Goal: Task Accomplishment & Management: Manage account settings

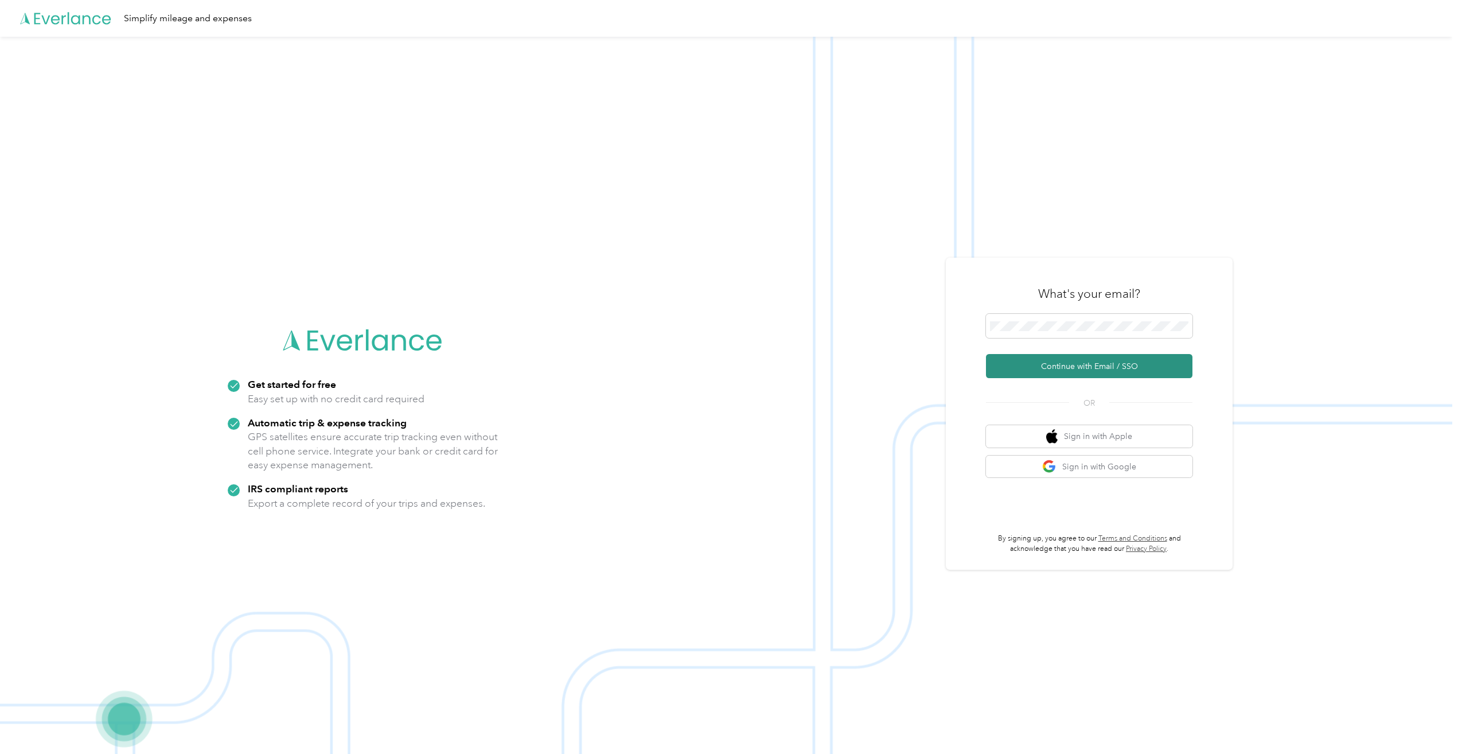
click at [1068, 361] on button "Continue with Email / SSO" at bounding box center [1089, 366] width 207 height 24
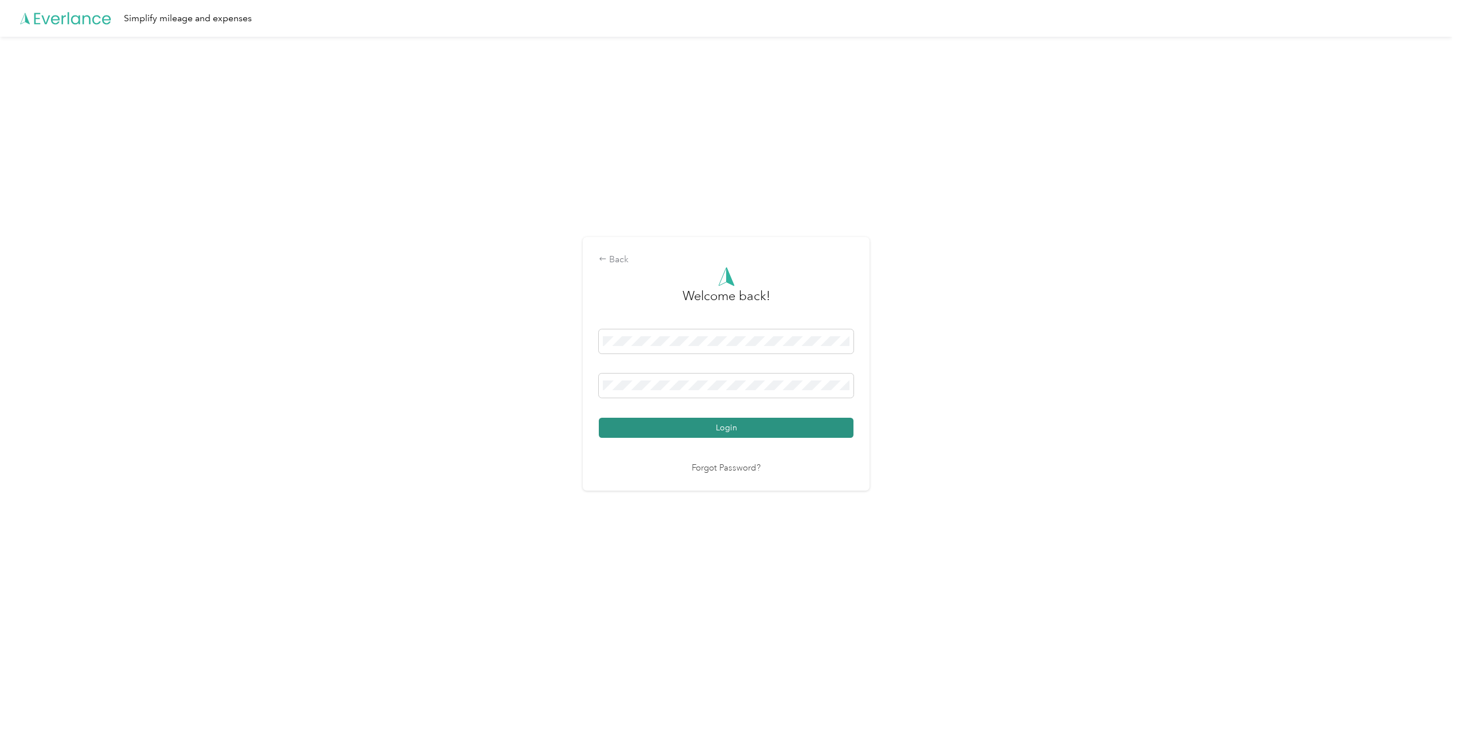
click at [663, 423] on button "Login" at bounding box center [726, 428] width 255 height 20
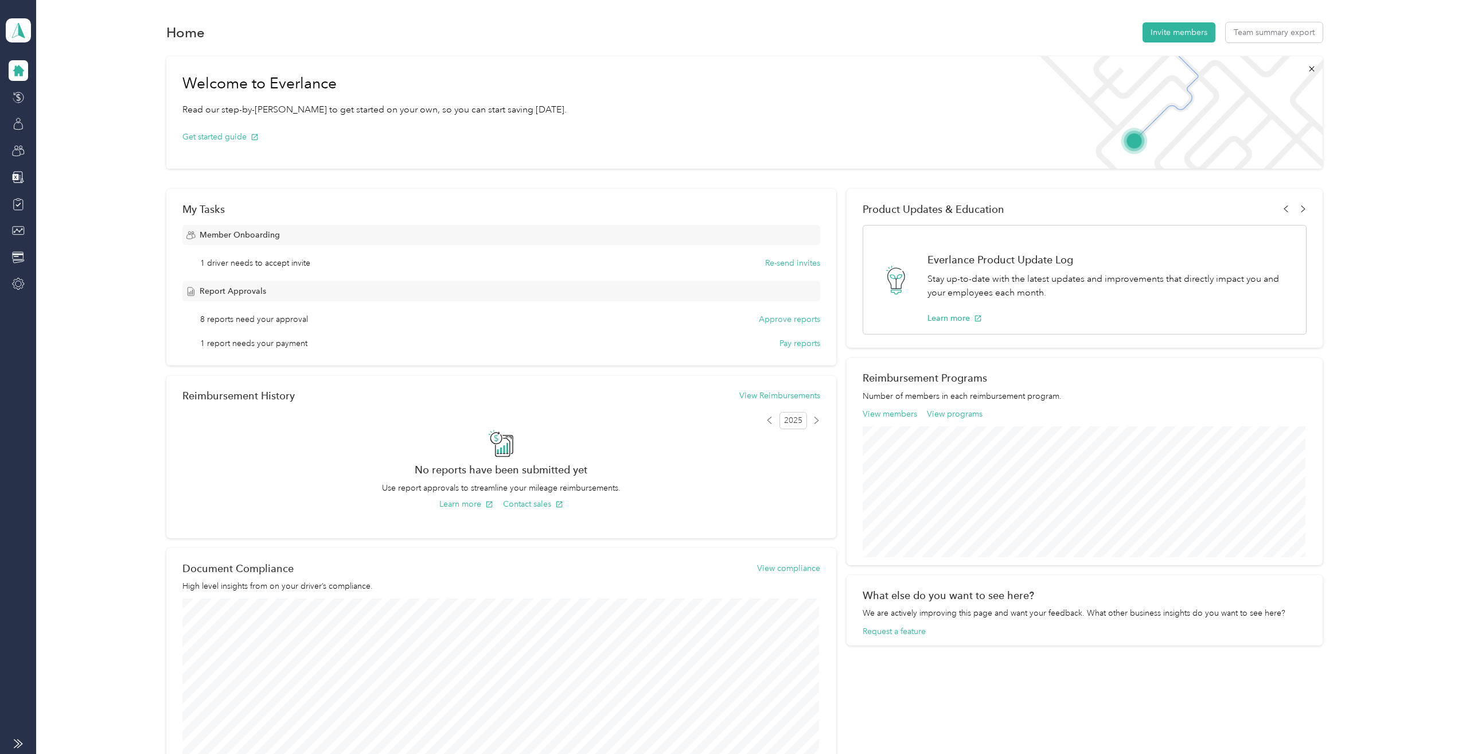
click at [17, 67] on icon at bounding box center [18, 70] width 11 height 11
click at [17, 29] on icon at bounding box center [18, 30] width 17 height 16
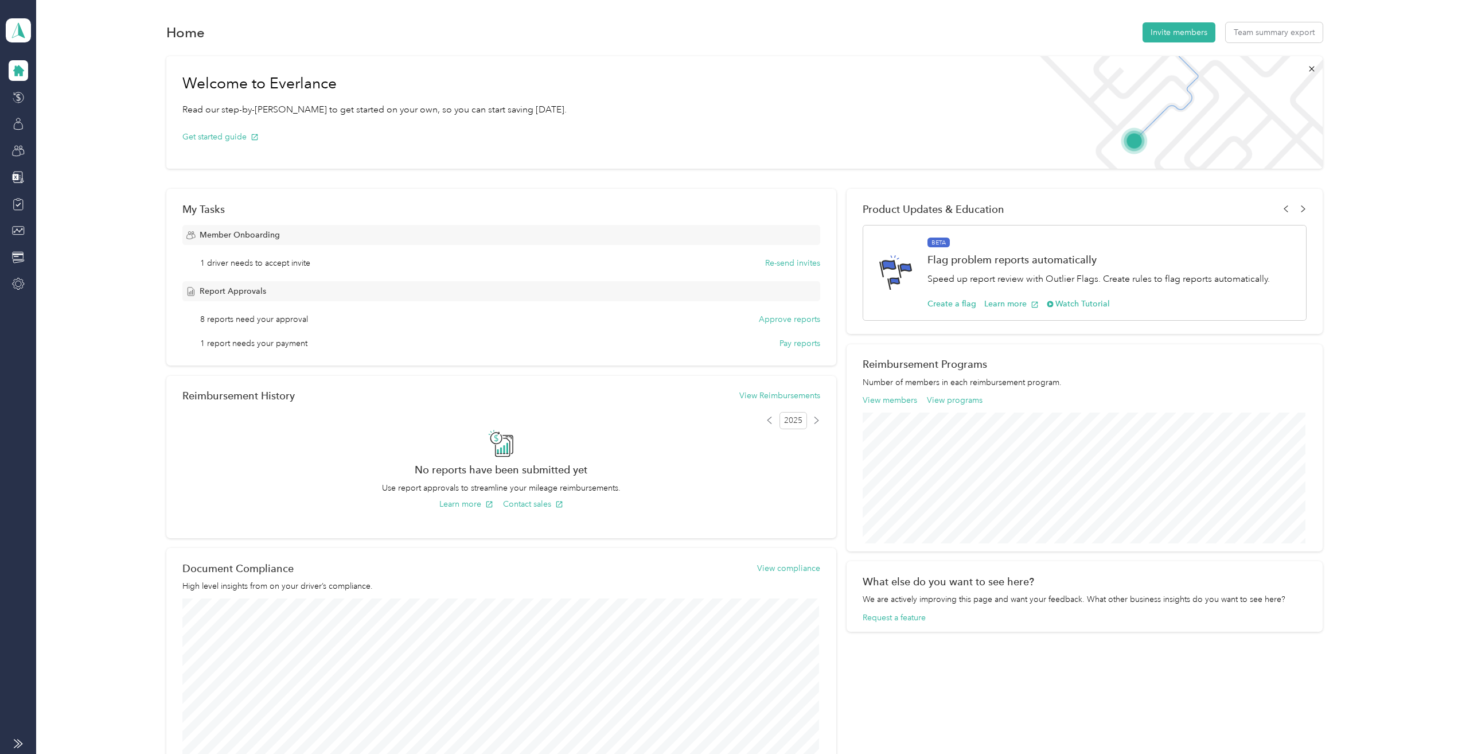
click at [89, 95] on div "Team dashboard" at bounding box center [126, 94] width 225 height 20
click at [21, 126] on icon at bounding box center [18, 124] width 13 height 13
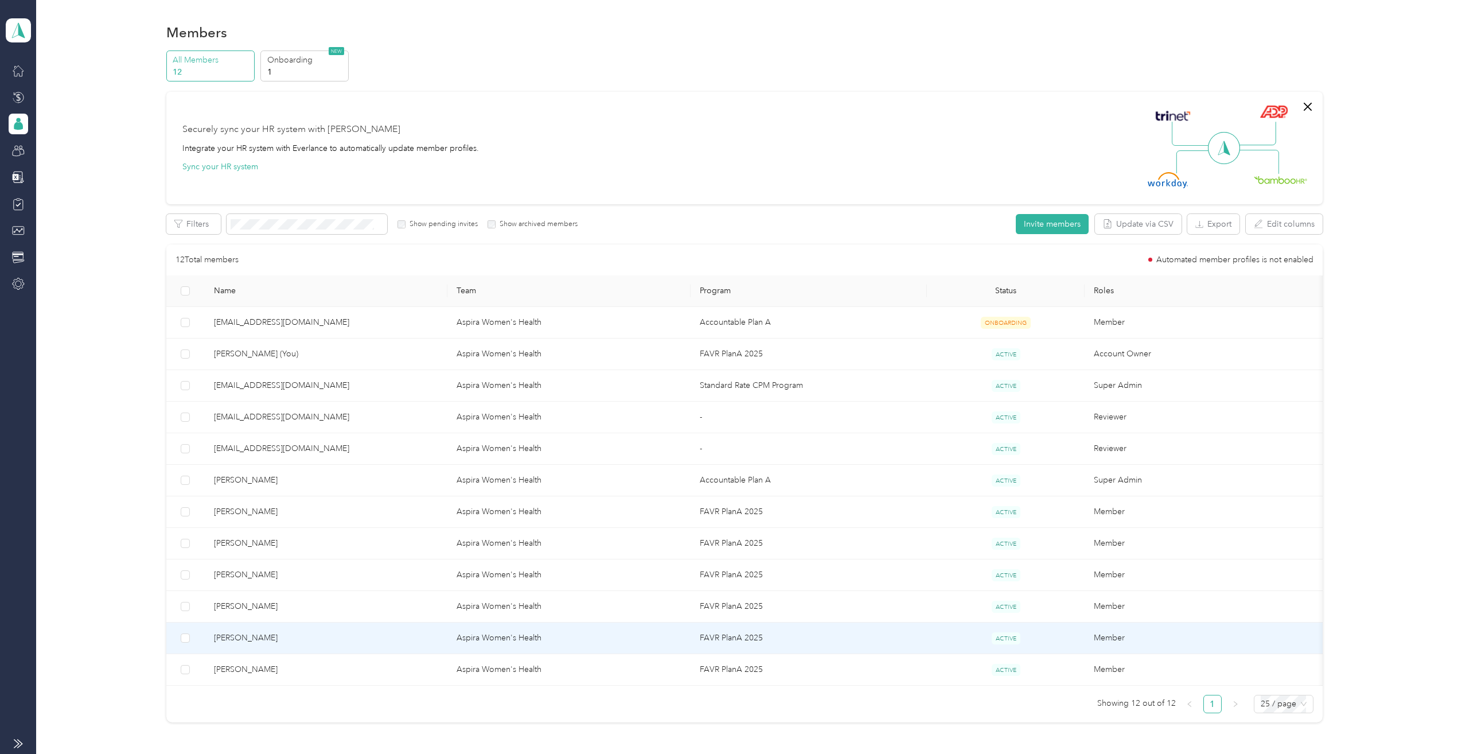
click at [263, 639] on span "[PERSON_NAME]" at bounding box center [326, 638] width 224 height 13
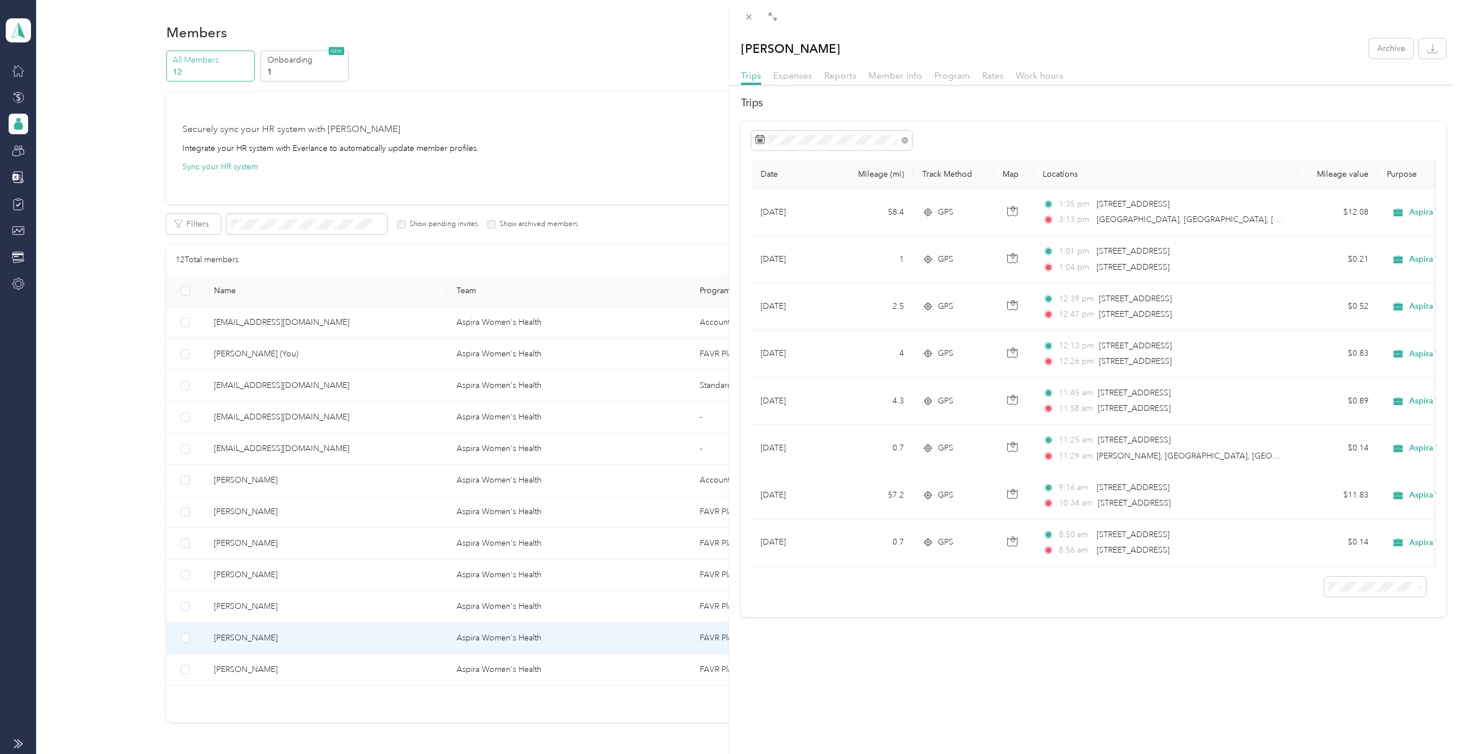
click at [246, 639] on div "[PERSON_NAME] Archive Trips Expenses Reports Member info Program Rates Work hou…" at bounding box center [729, 377] width 1458 height 754
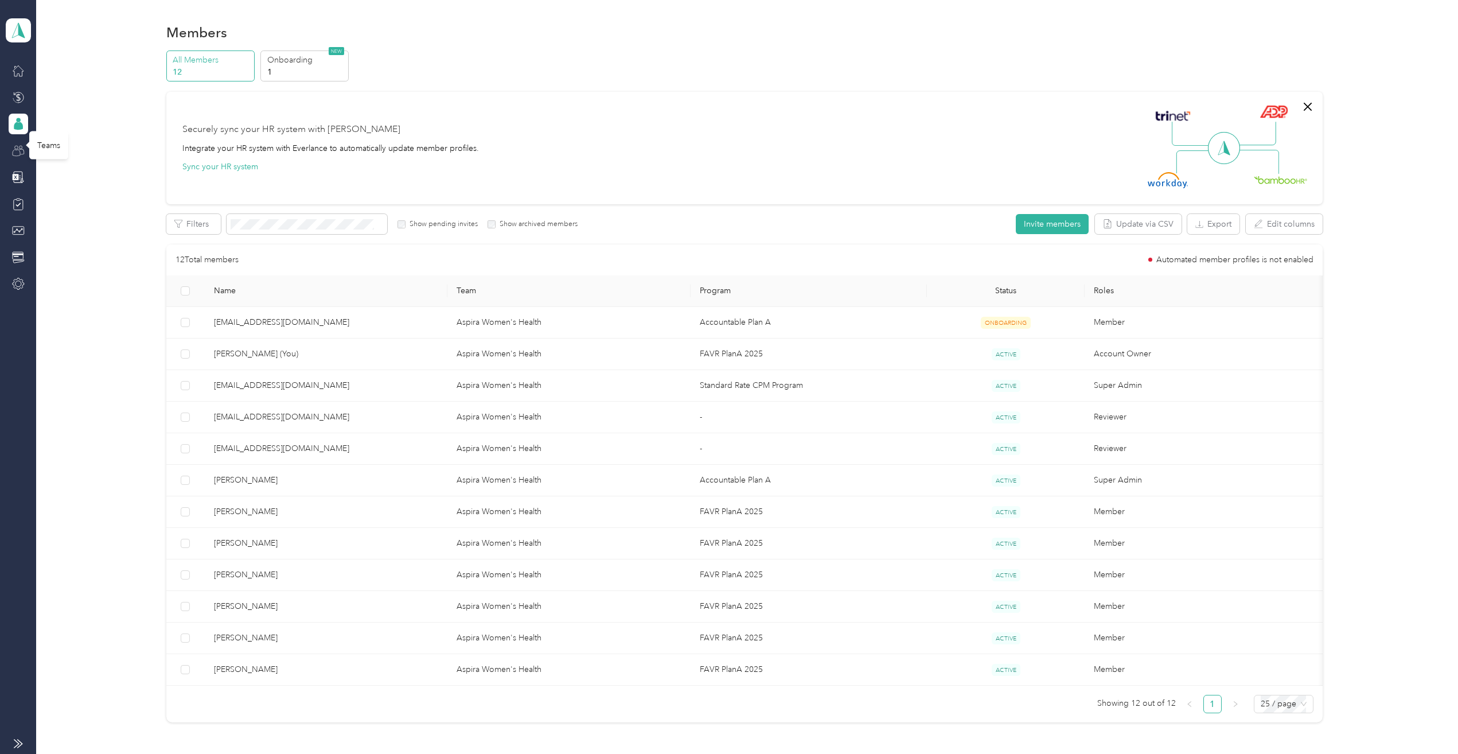
click at [21, 145] on icon at bounding box center [18, 151] width 13 height 13
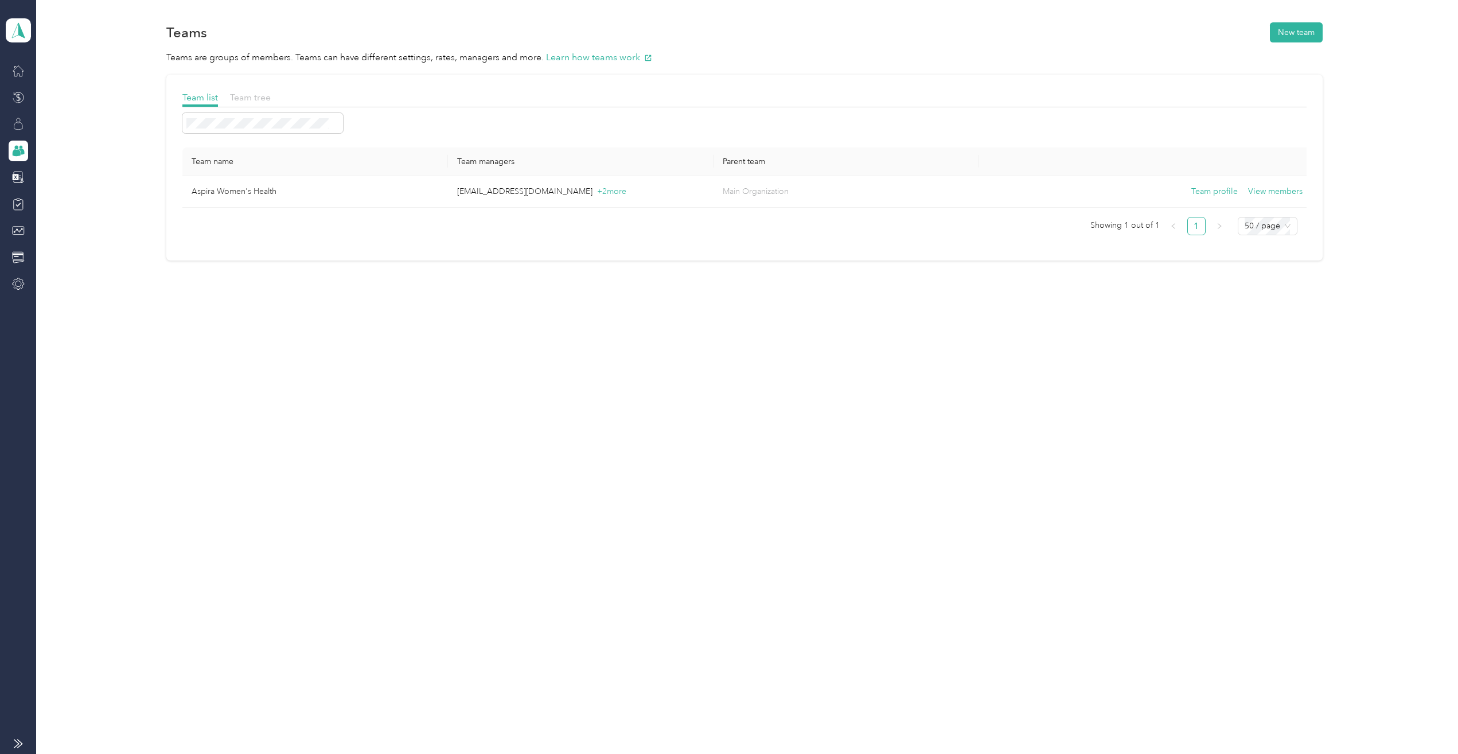
click at [248, 98] on span "Team tree" at bounding box center [250, 97] width 41 height 11
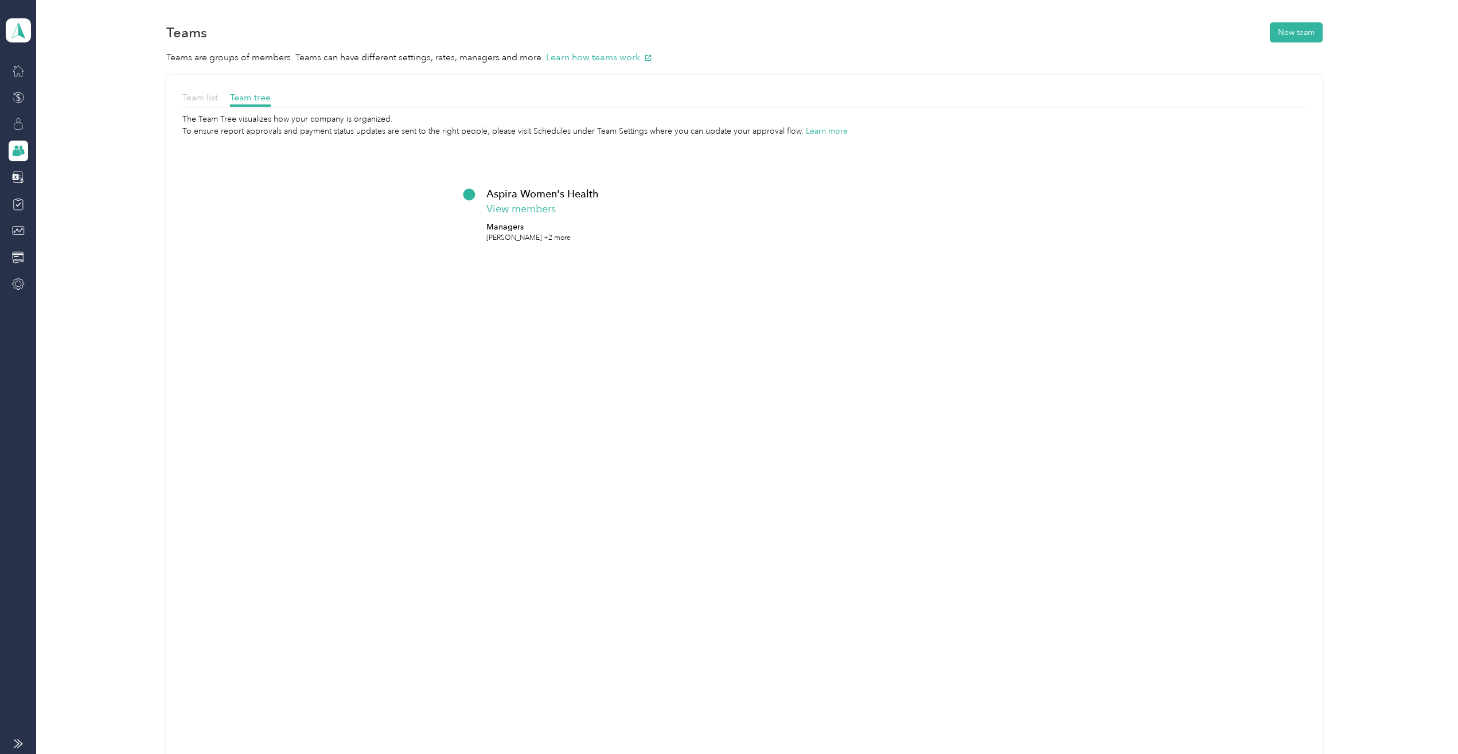
click at [201, 98] on span "Team list" at bounding box center [200, 97] width 36 height 11
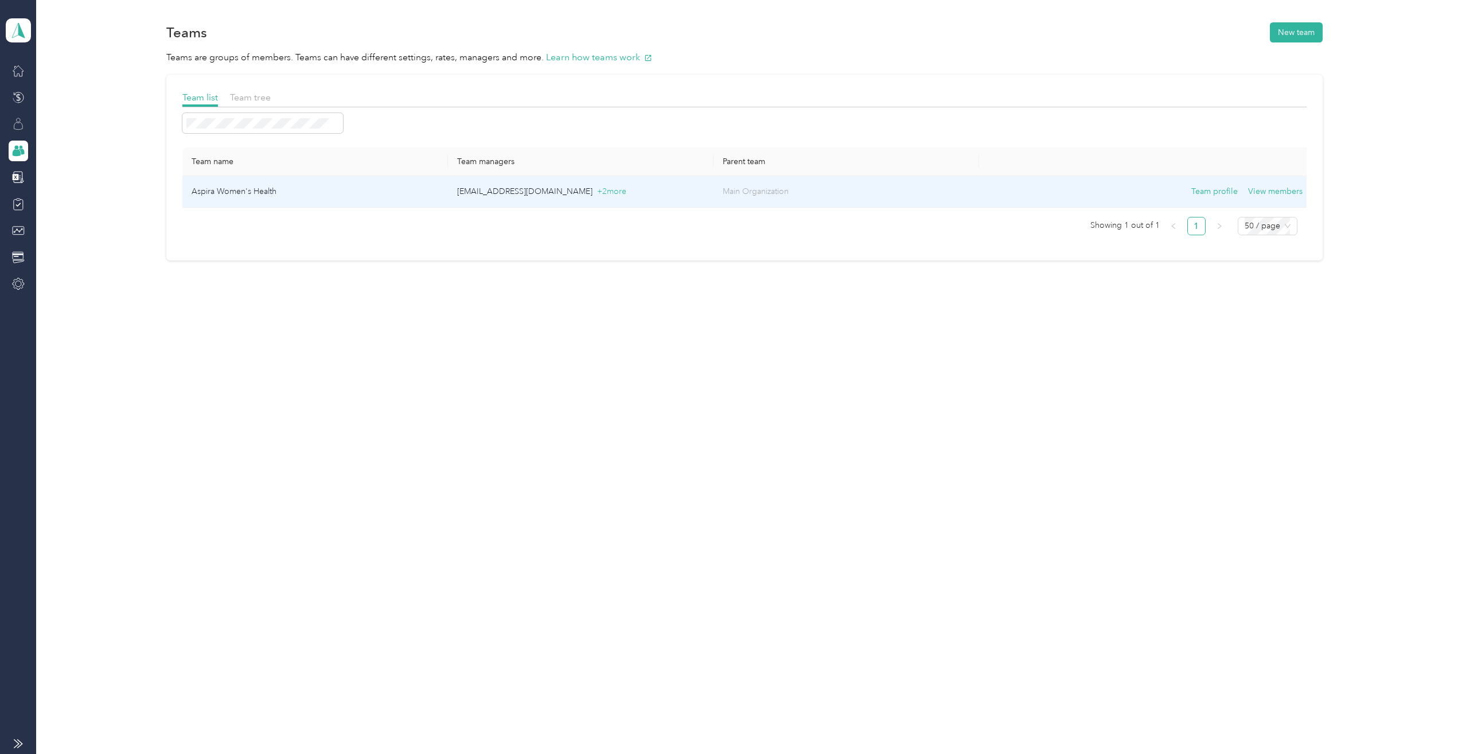
click at [217, 190] on td "Aspira Women's Health" at bounding box center [315, 192] width 266 height 32
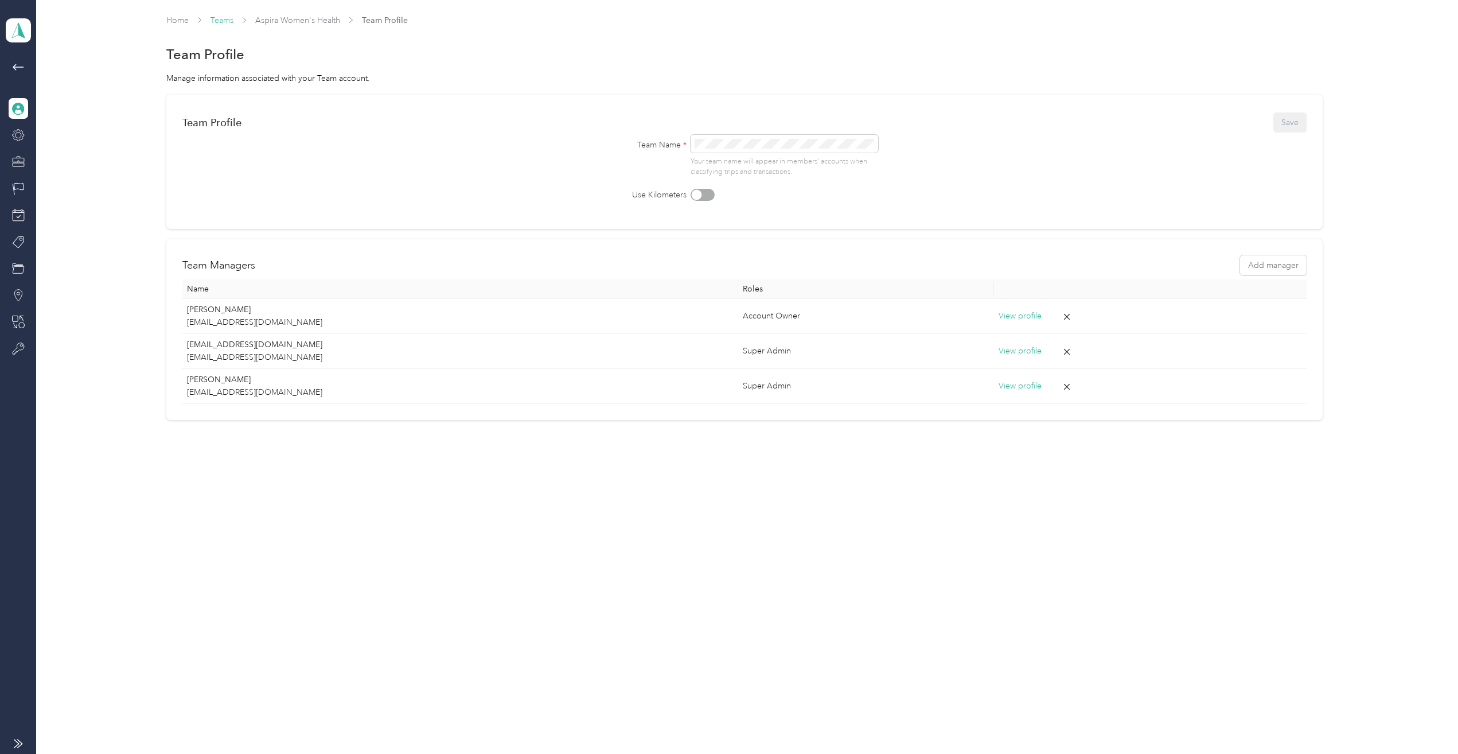
click at [225, 22] on link "Teams" at bounding box center [222, 20] width 23 height 10
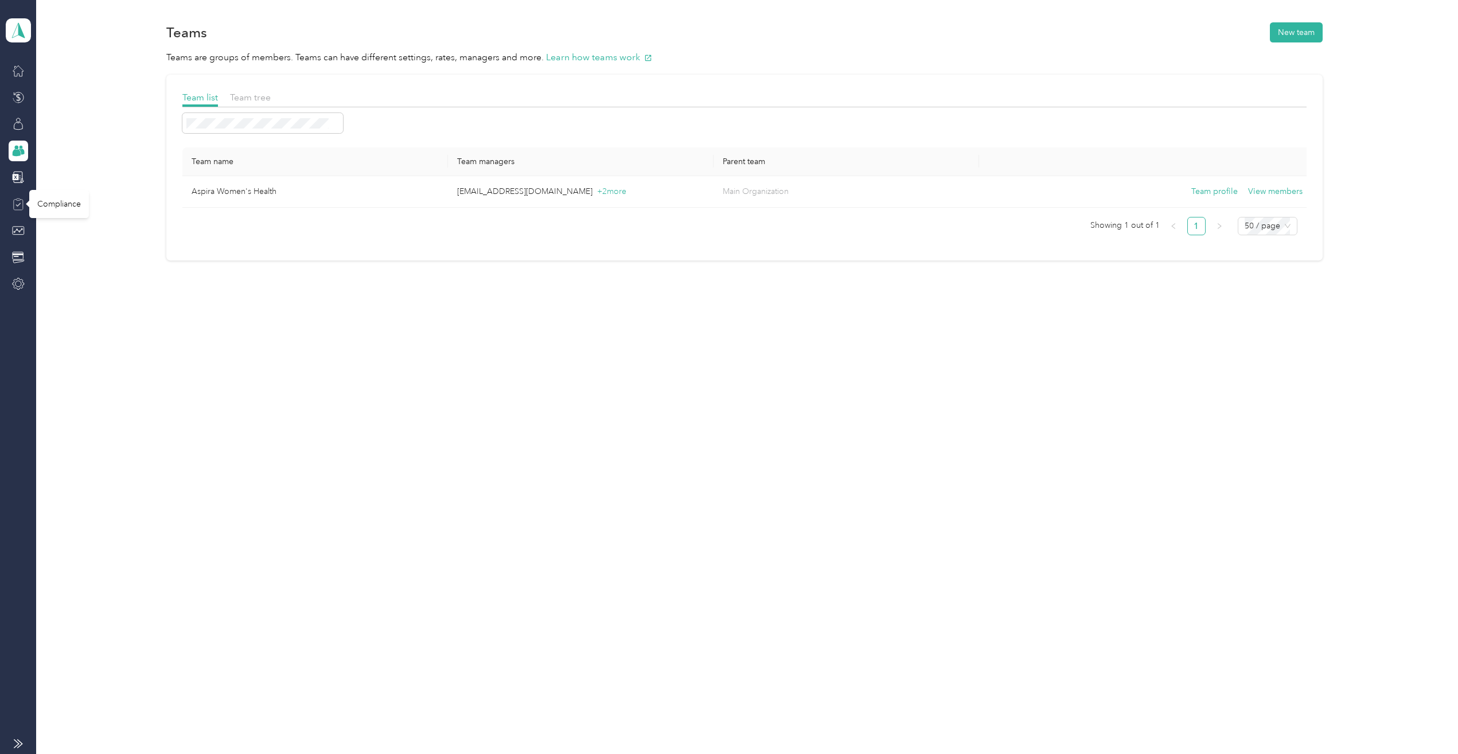
click at [18, 200] on icon at bounding box center [18, 200] width 4 height 2
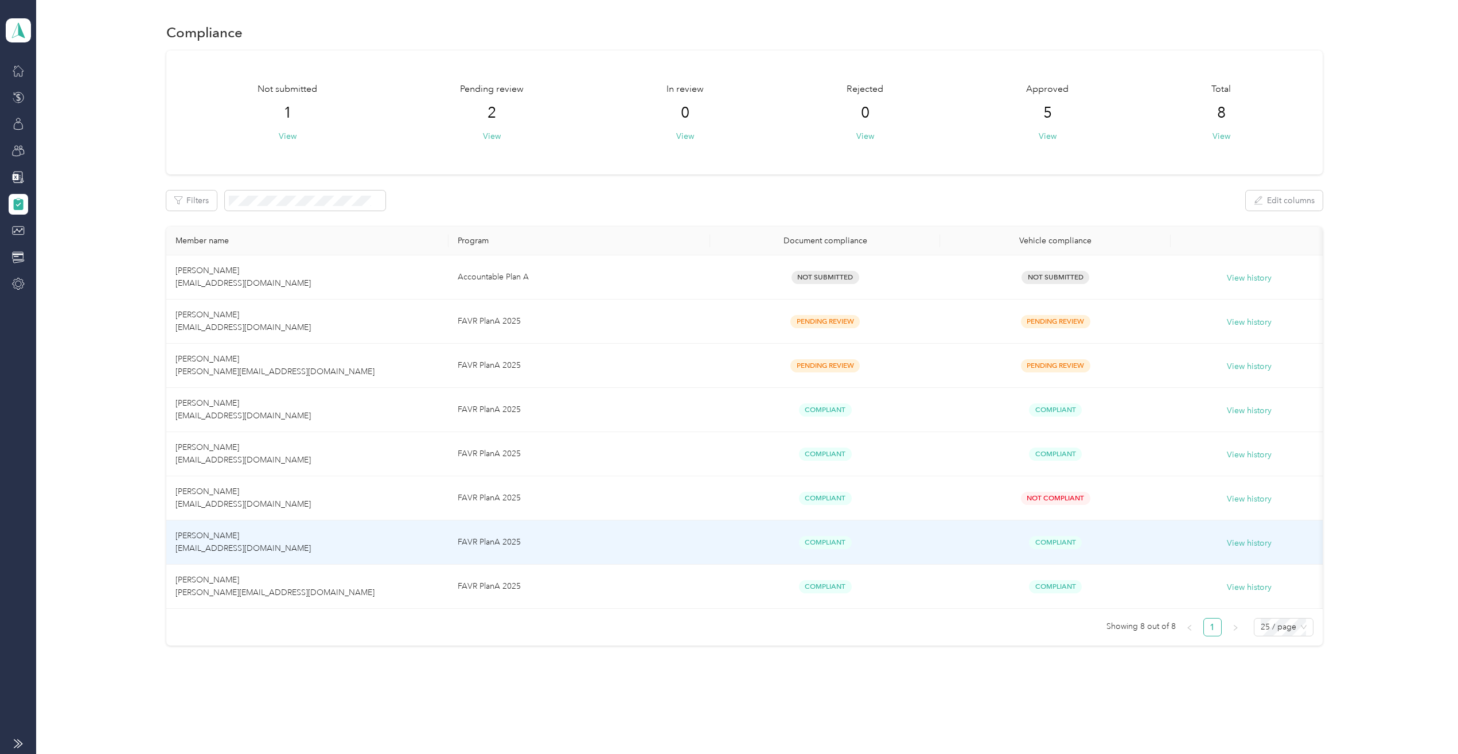
click at [229, 542] on td "[PERSON_NAME] [EMAIL_ADDRESS][DOMAIN_NAME]" at bounding box center [307, 542] width 283 height 44
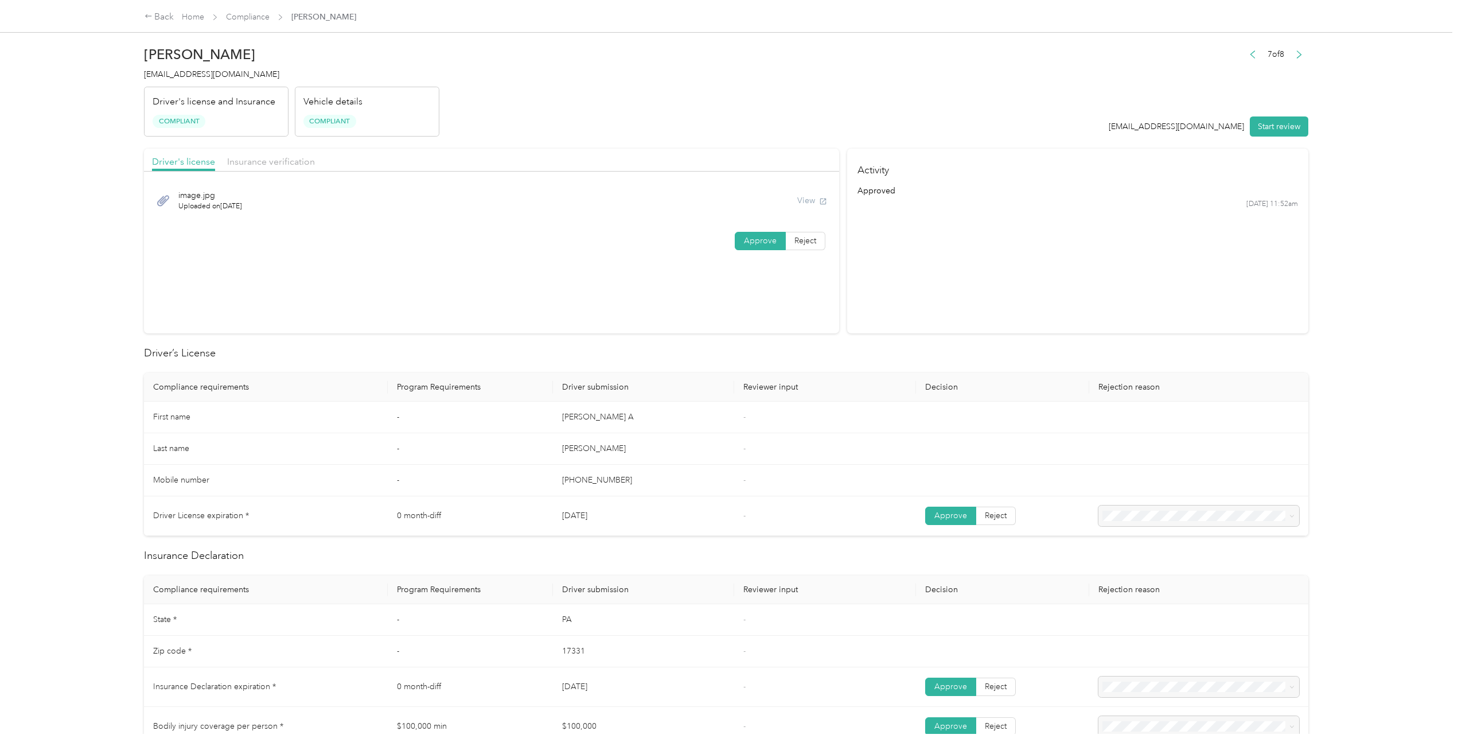
click at [355, 170] on div "Driver's license Insurance verification" at bounding box center [491, 160] width 695 height 23
